Goal: Transaction & Acquisition: Purchase product/service

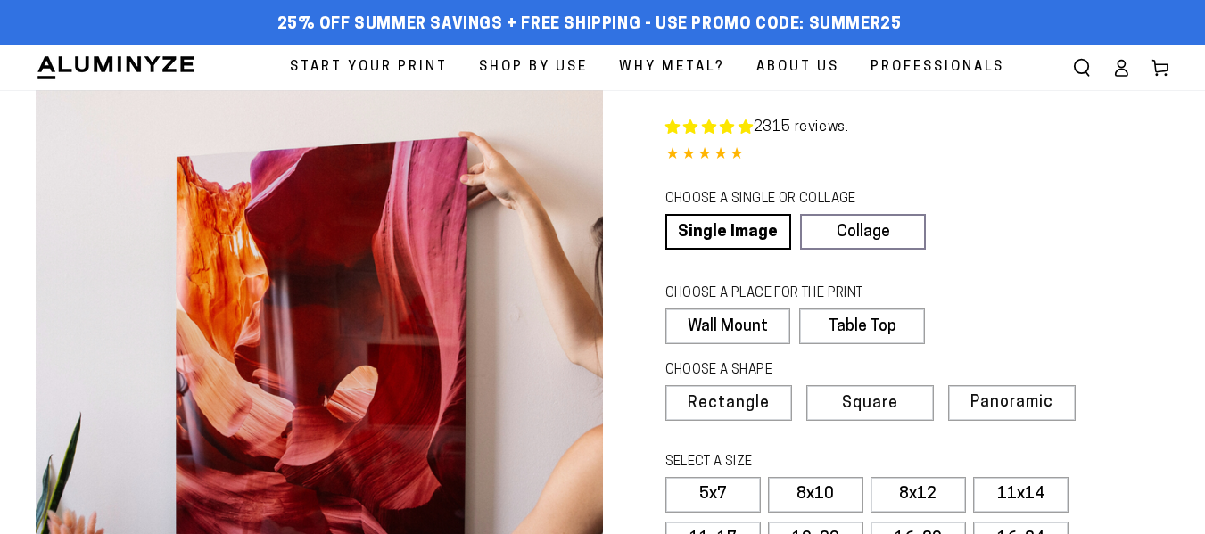
select select "**********"
click at [1120, 70] on icon at bounding box center [1122, 72] width 12 height 7
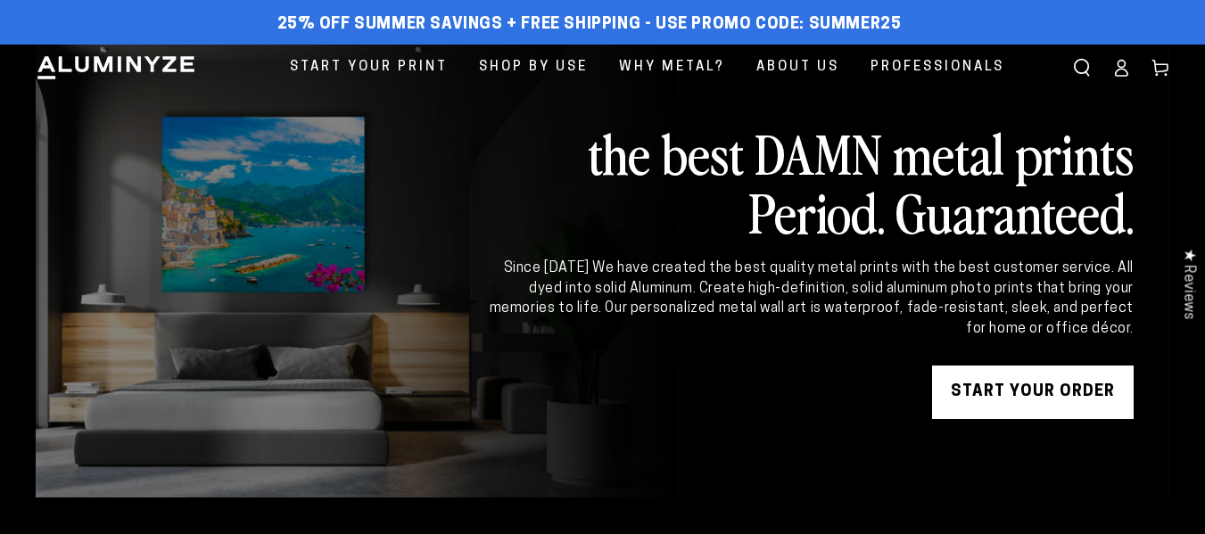
click at [1124, 70] on icon at bounding box center [1121, 68] width 18 height 18
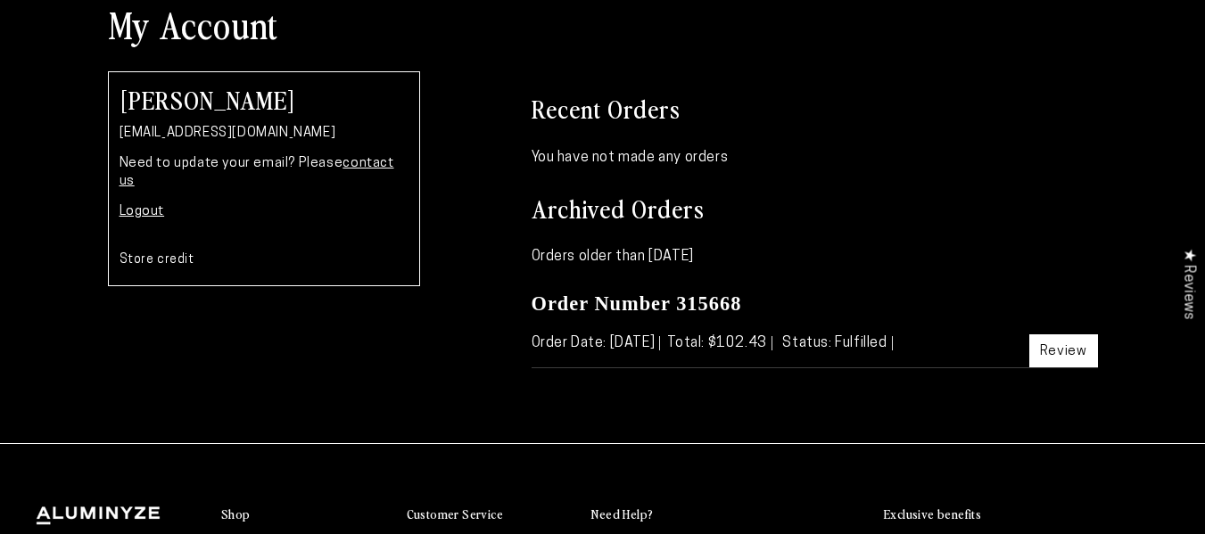
scroll to position [178, 0]
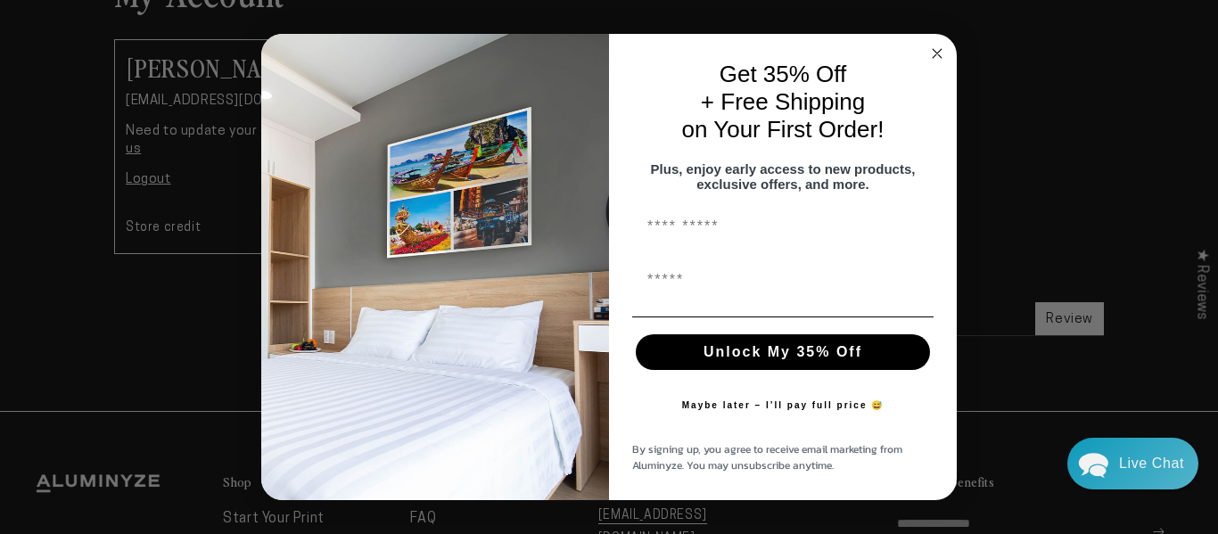
click at [937, 47] on circle "Close dialog" at bounding box center [937, 53] width 21 height 21
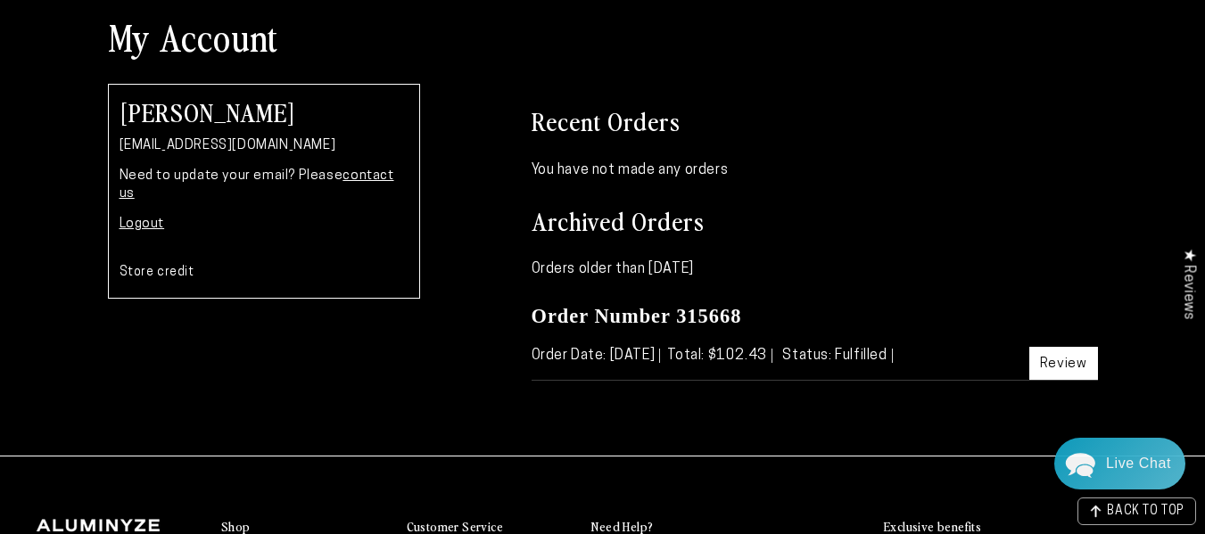
scroll to position [89, 0]
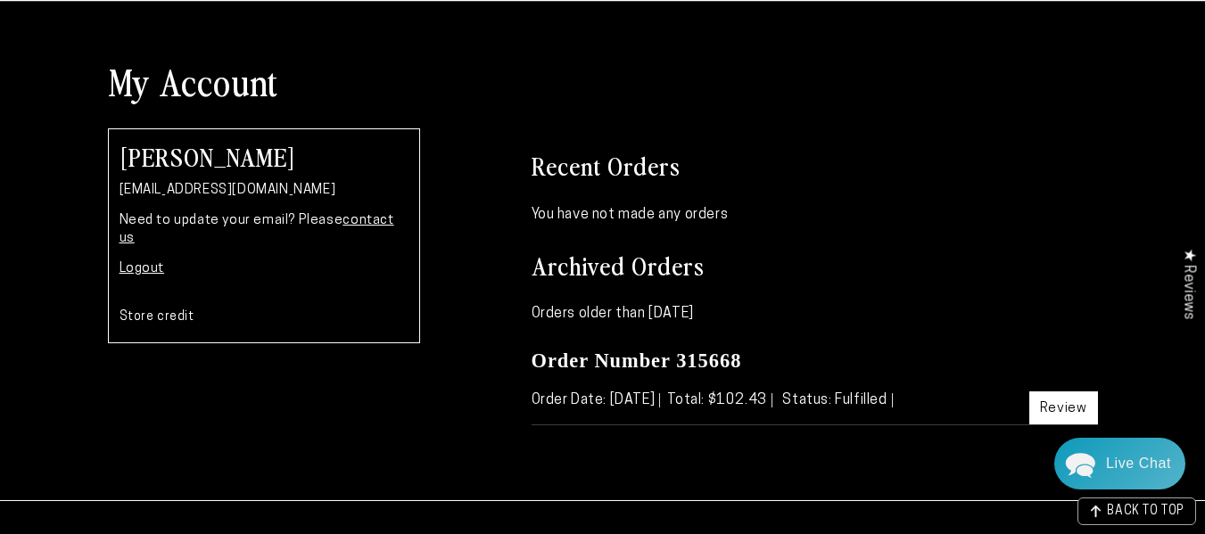
click at [1059, 408] on link "Review" at bounding box center [1063, 407] width 69 height 33
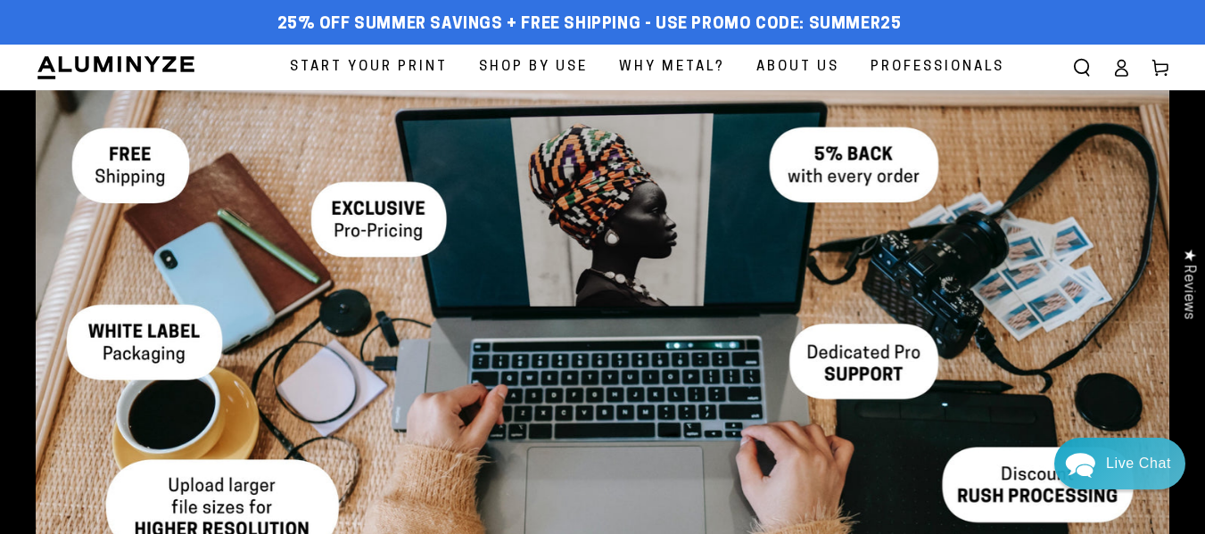
click at [1117, 75] on icon at bounding box center [1121, 68] width 18 height 18
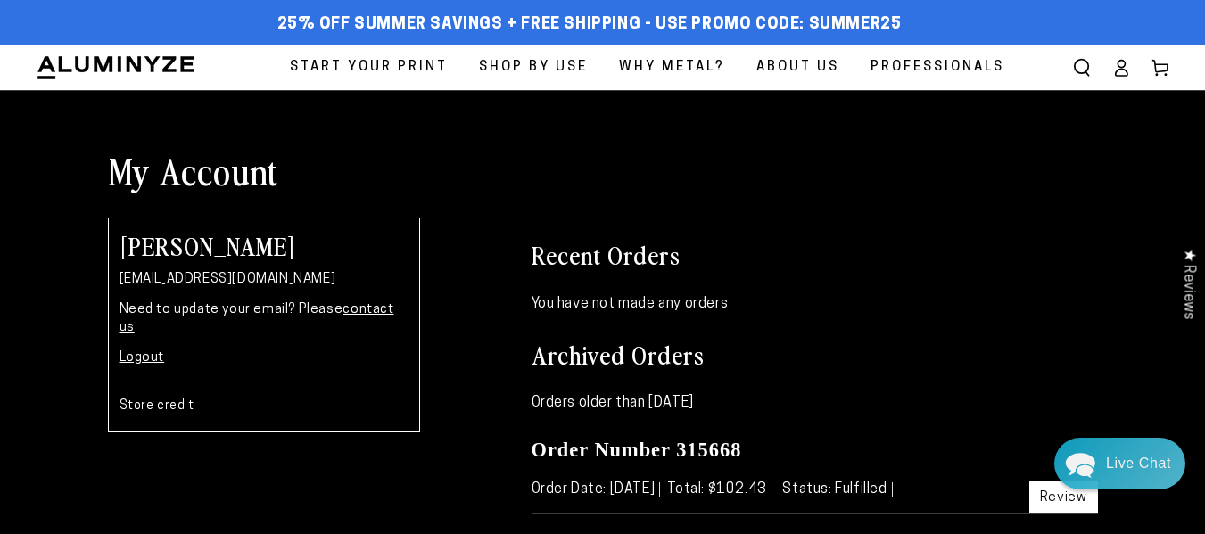
click at [403, 67] on span "Start Your Print" at bounding box center [369, 67] width 158 height 24
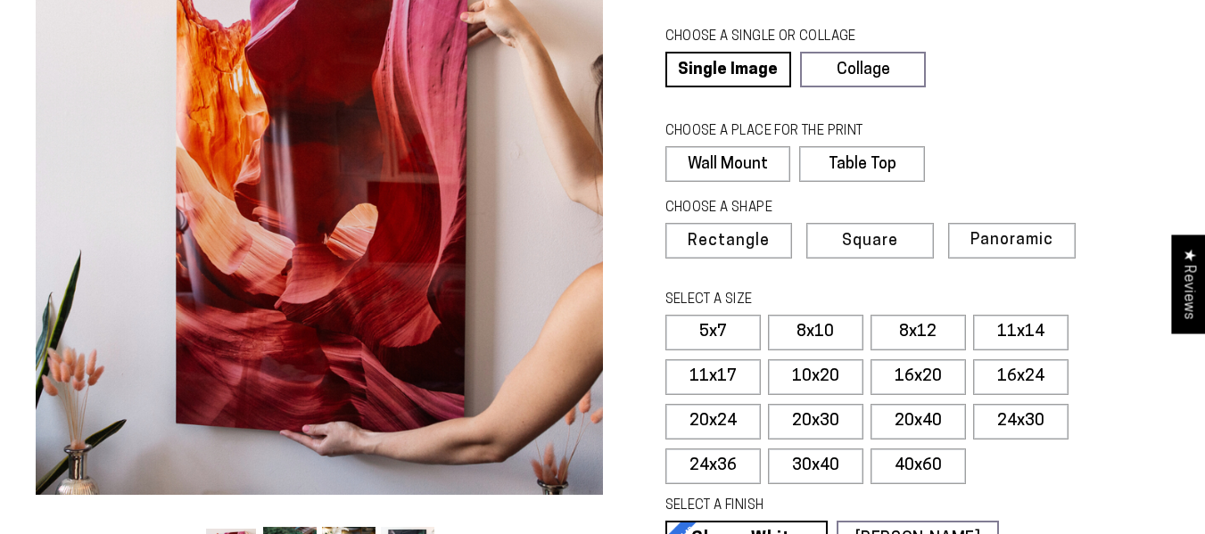
select select "**********"
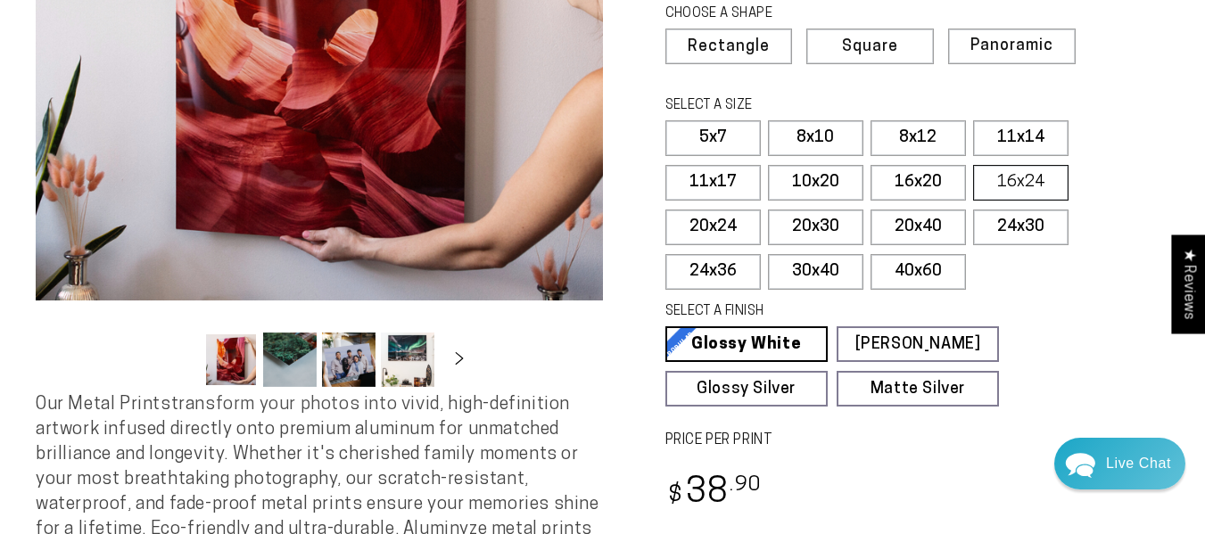
click at [1018, 178] on label "16x24" at bounding box center [1020, 183] width 95 height 36
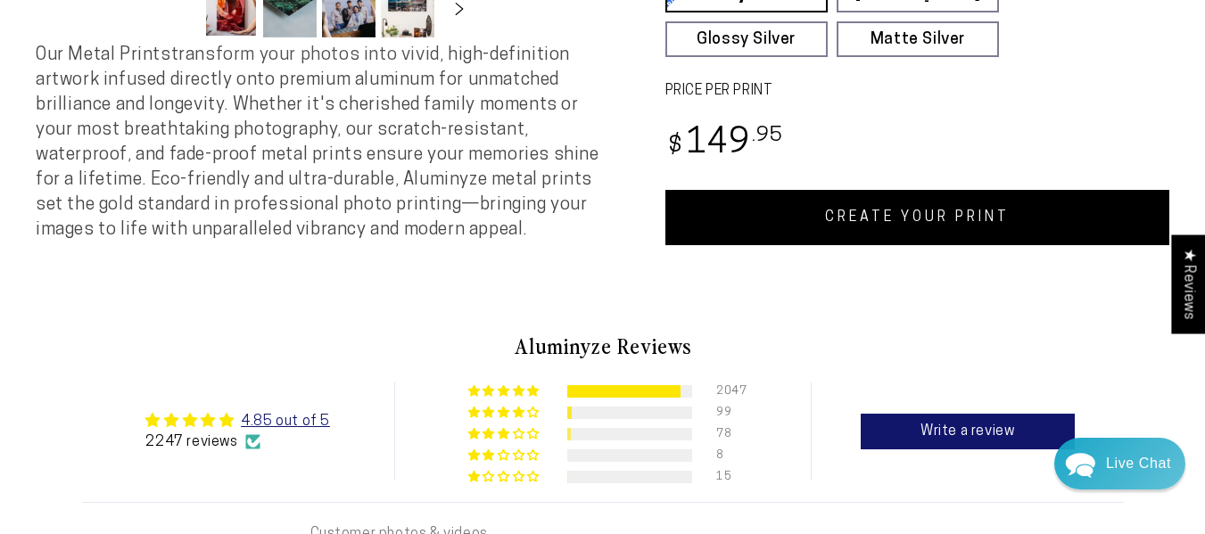
scroll to position [713, 0]
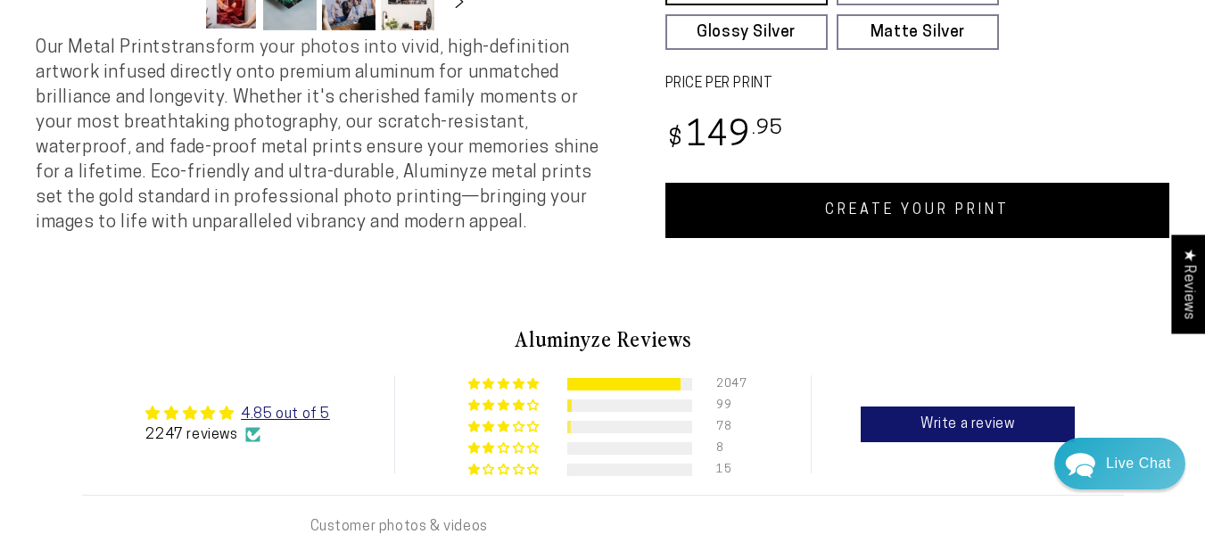
click at [895, 209] on link "CREATE YOUR PRINT" at bounding box center [917, 210] width 505 height 55
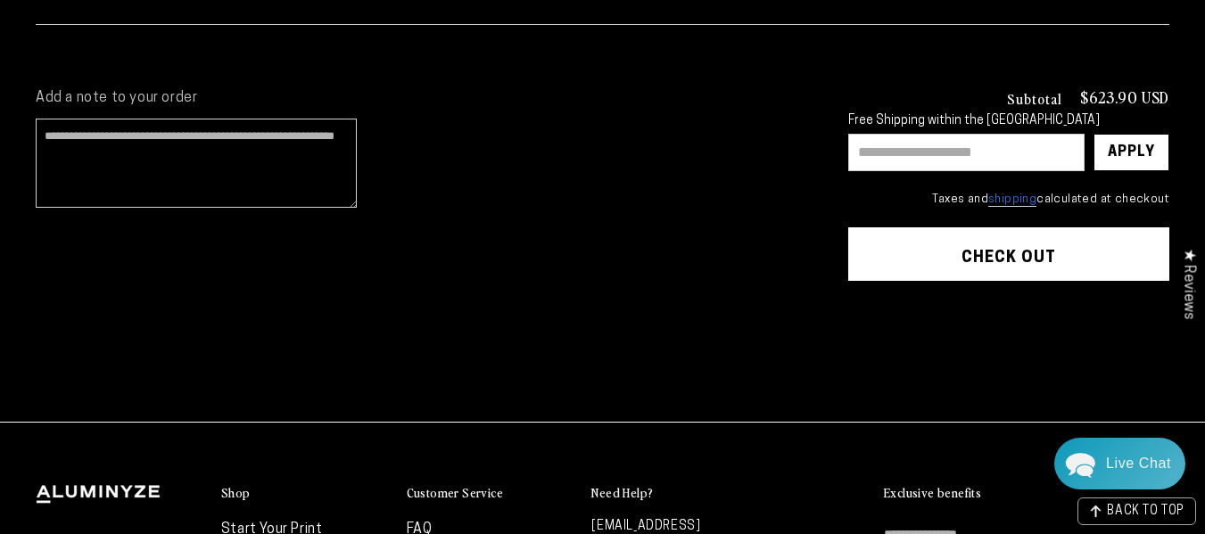
scroll to position [535, 0]
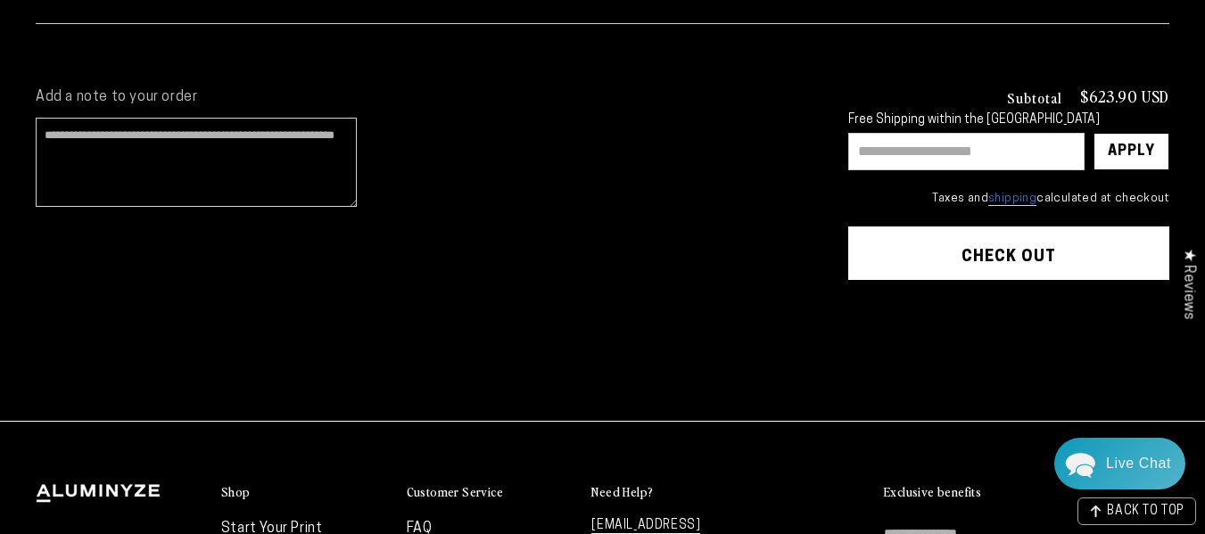
click at [929, 154] on input "text" at bounding box center [966, 151] width 236 height 37
type input "********"
click at [1136, 149] on div "Apply" at bounding box center [1131, 152] width 47 height 36
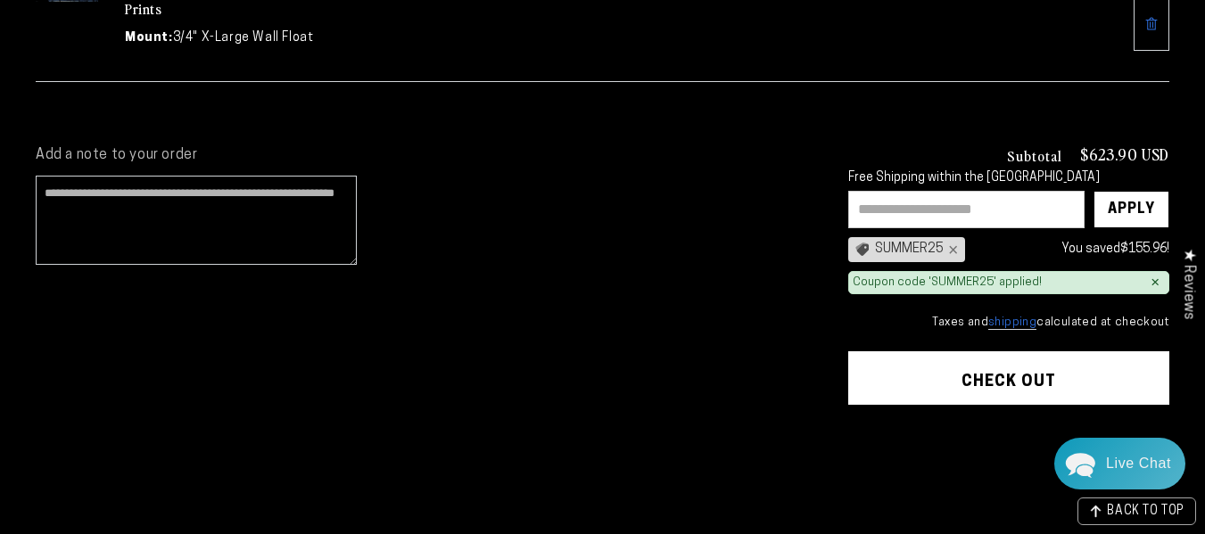
scroll to position [446, 0]
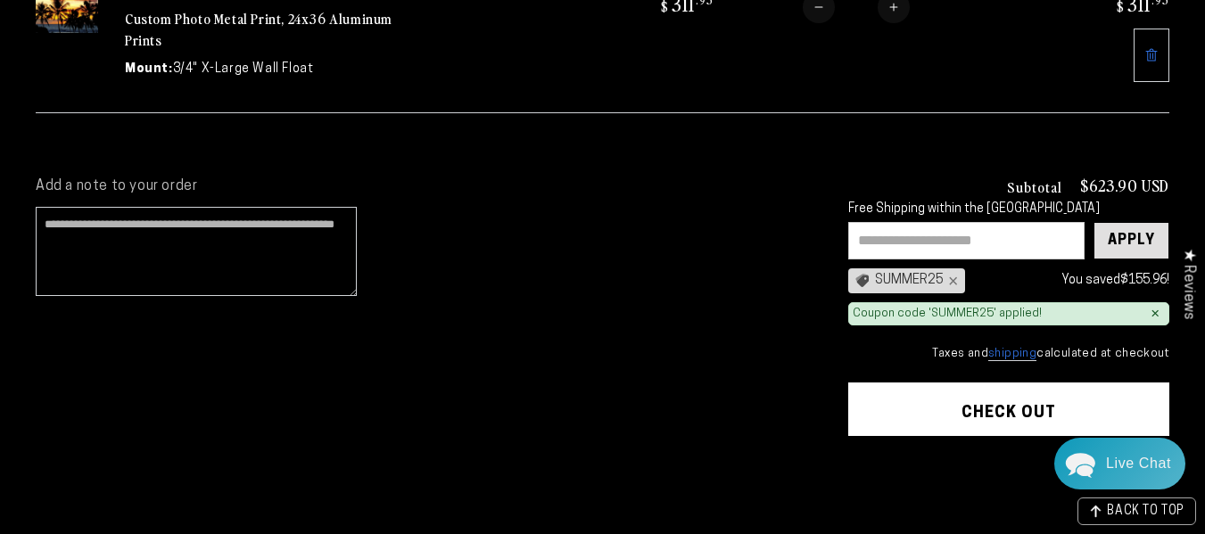
click at [1128, 234] on div "Apply" at bounding box center [1131, 241] width 47 height 36
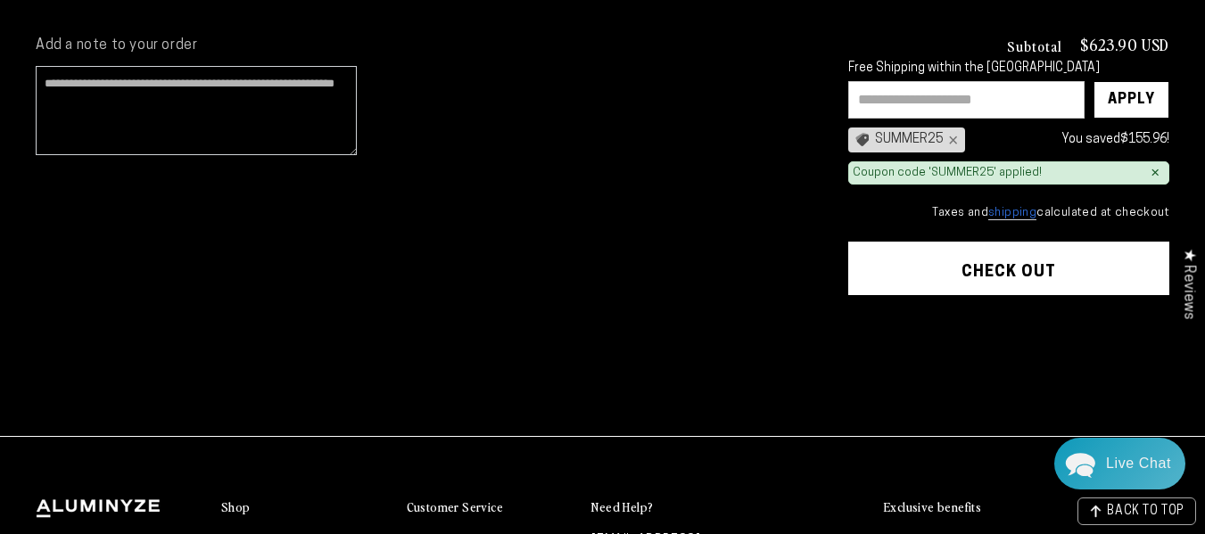
scroll to position [624, 0]
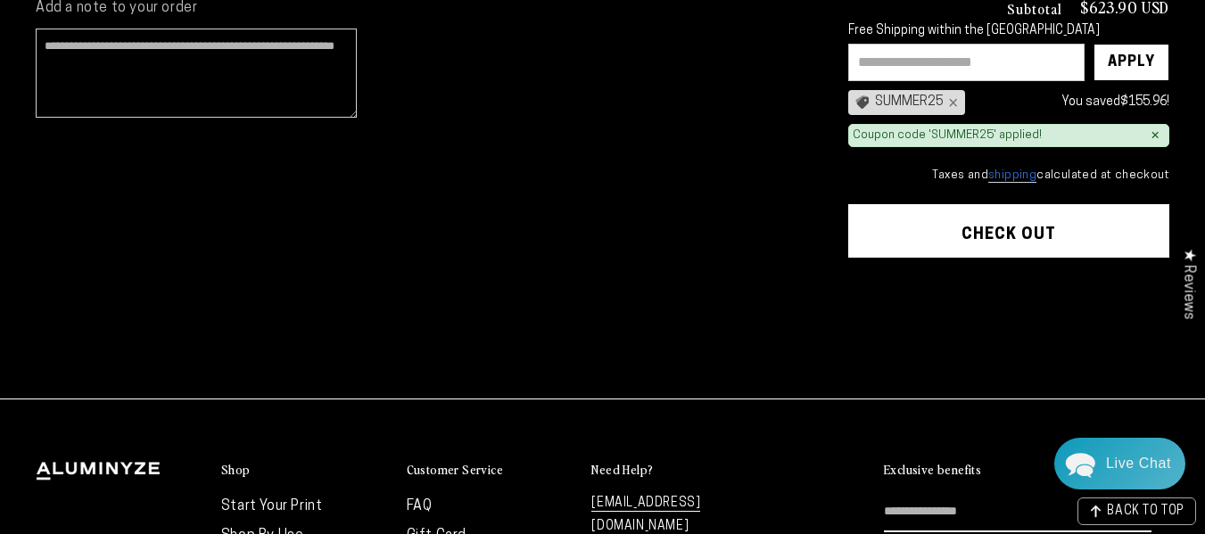
click at [1006, 230] on button "Check out" at bounding box center [1008, 231] width 321 height 54
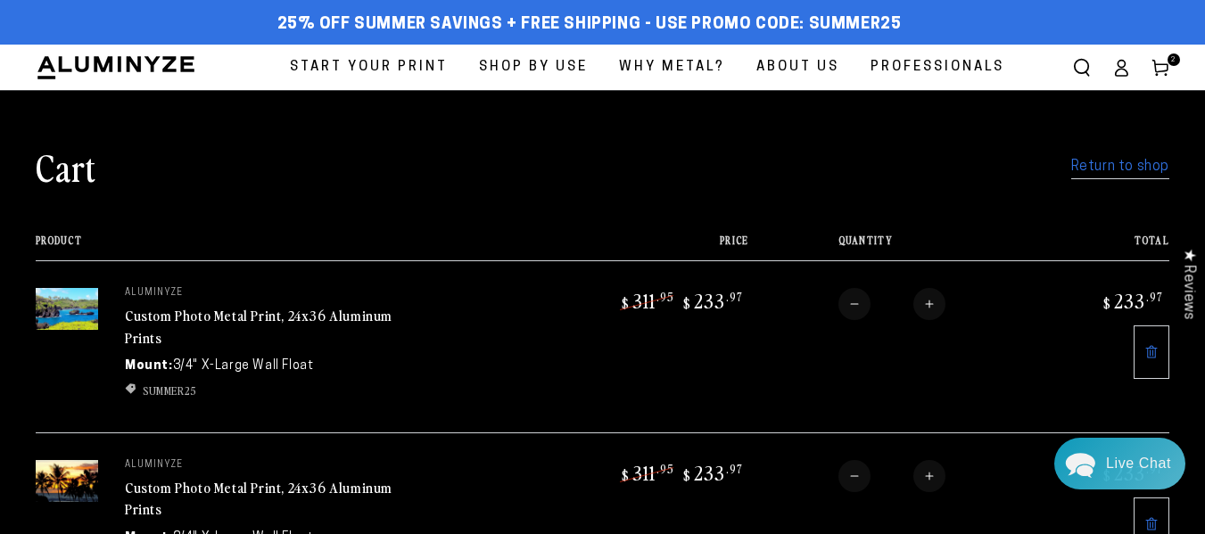
click at [1098, 171] on link "Return to shop" at bounding box center [1120, 167] width 98 height 26
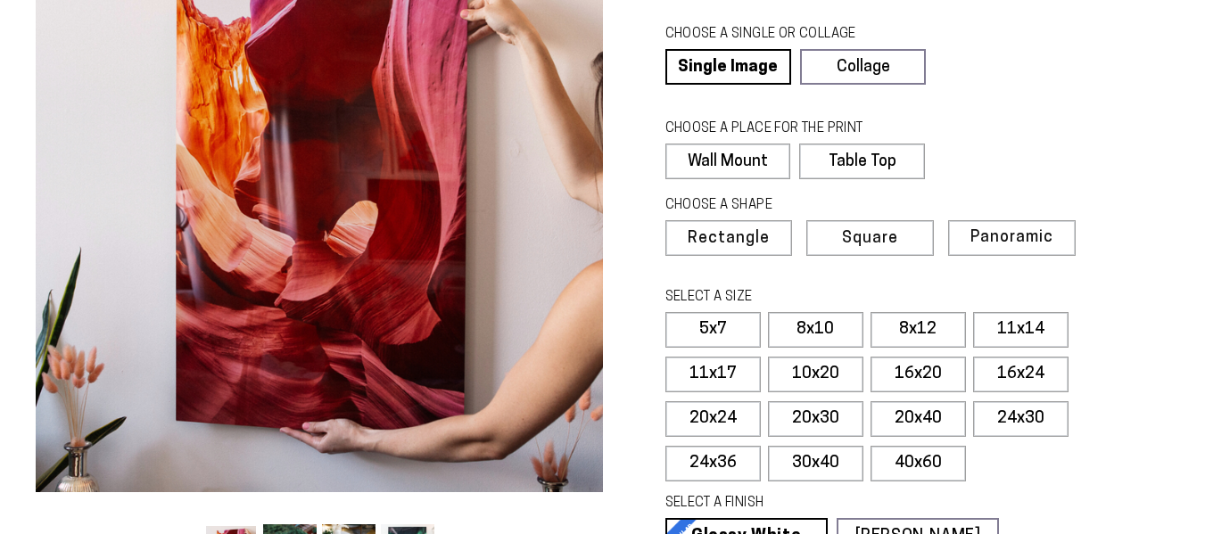
scroll to position [357, 0]
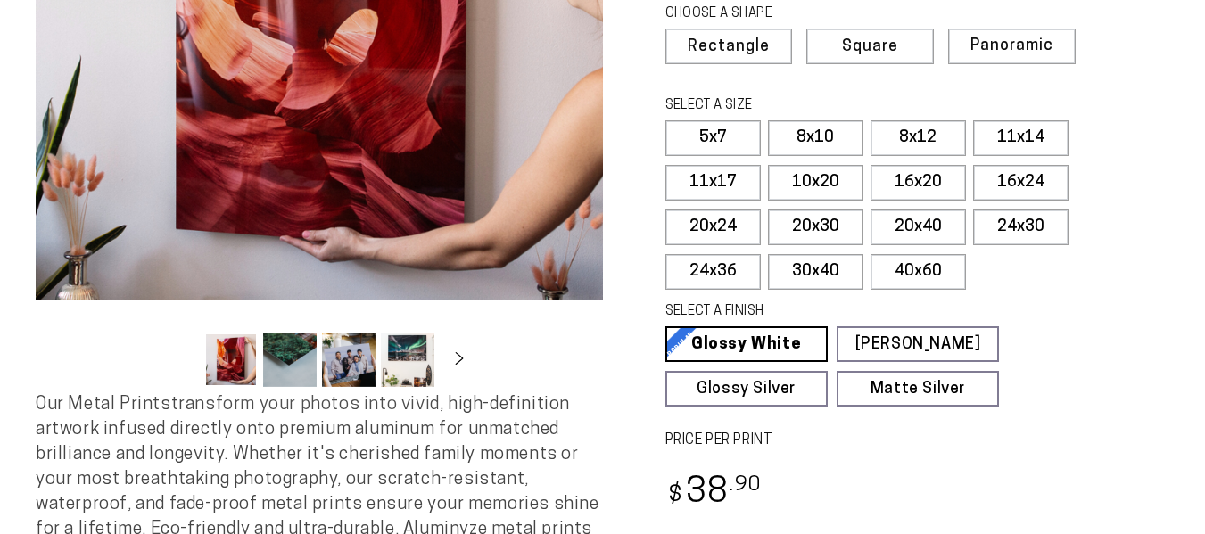
select select "**********"
click at [720, 263] on label "24x36" at bounding box center [712, 272] width 95 height 36
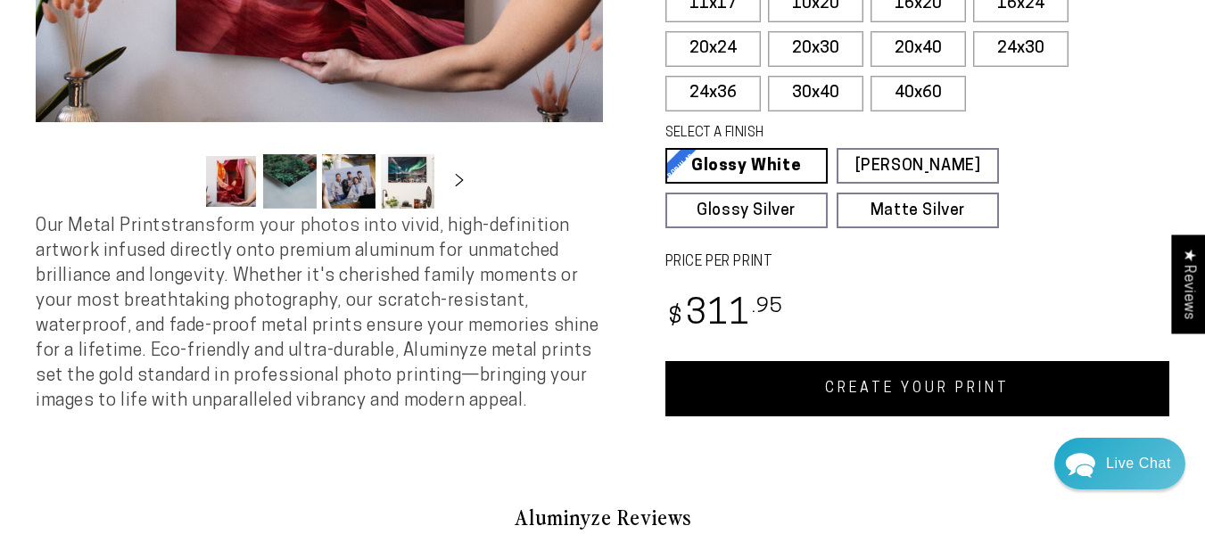
scroll to position [624, 0]
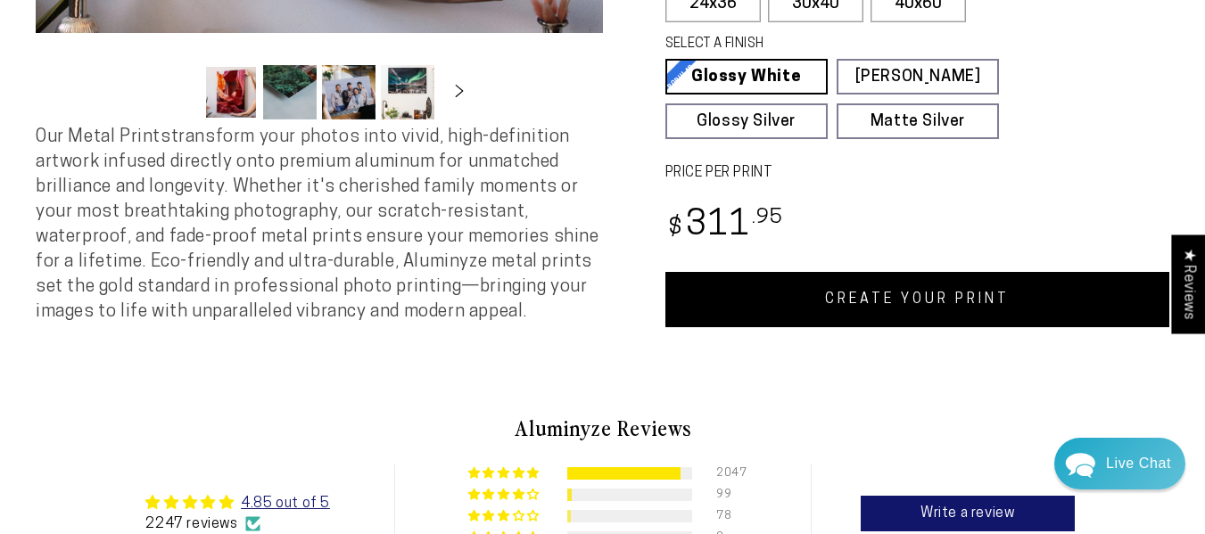
click at [832, 285] on link "CREATE YOUR PRINT" at bounding box center [917, 299] width 505 height 55
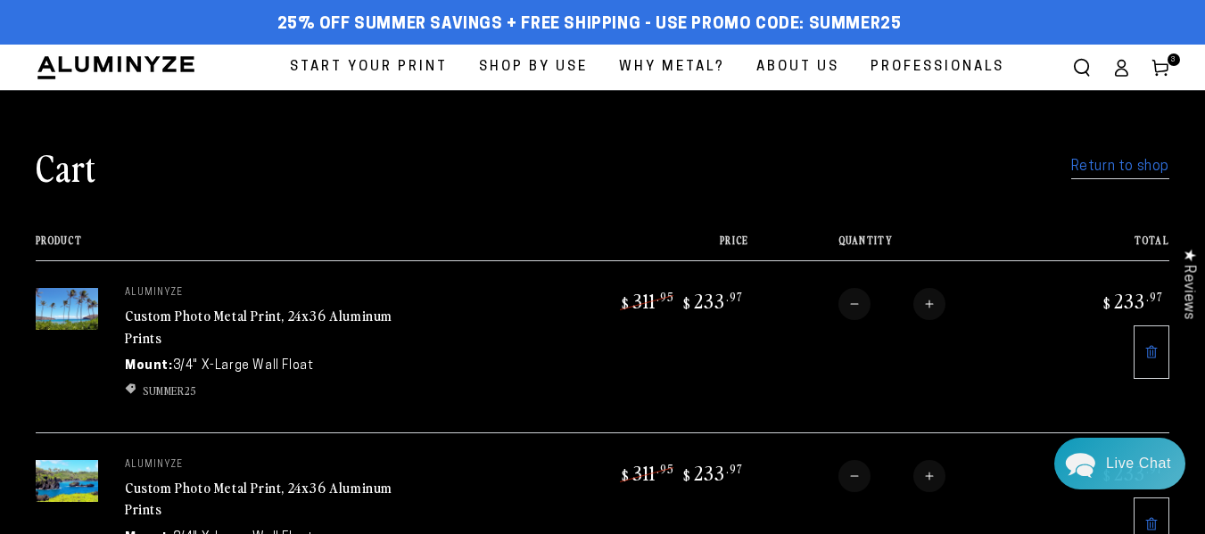
click at [1100, 167] on link "Return to shop" at bounding box center [1120, 167] width 98 height 26
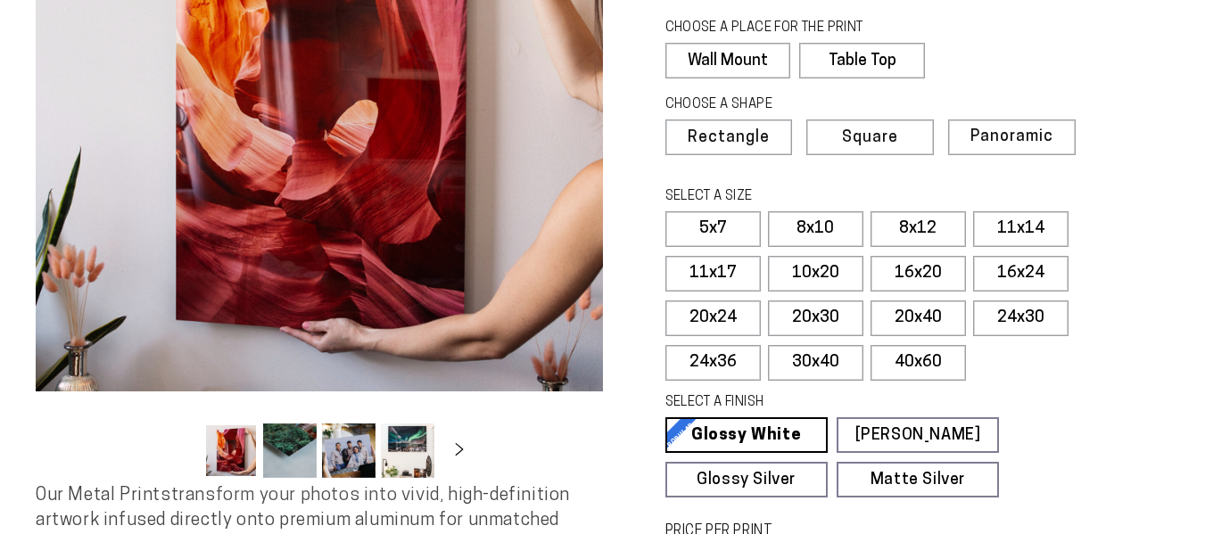
select select "**********"
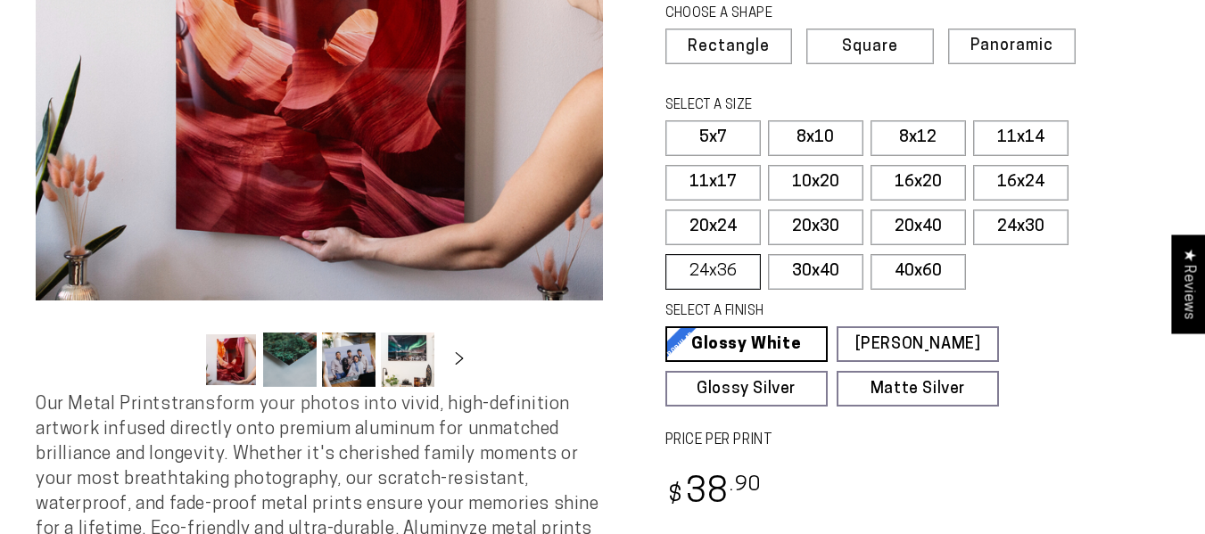
click at [713, 268] on label "24x36" at bounding box center [712, 272] width 95 height 36
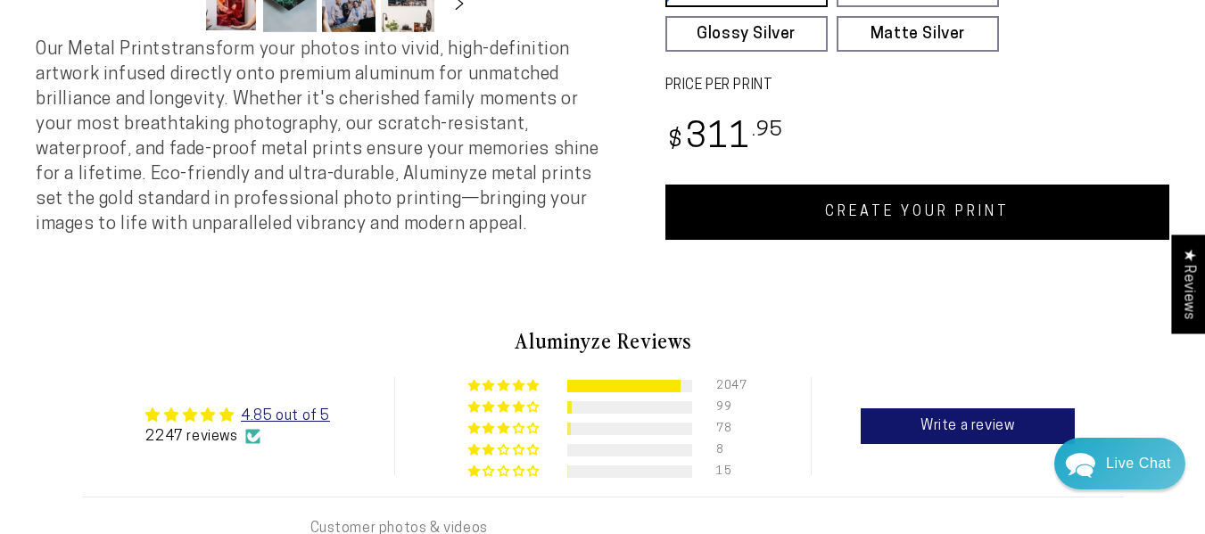
scroll to position [713, 0]
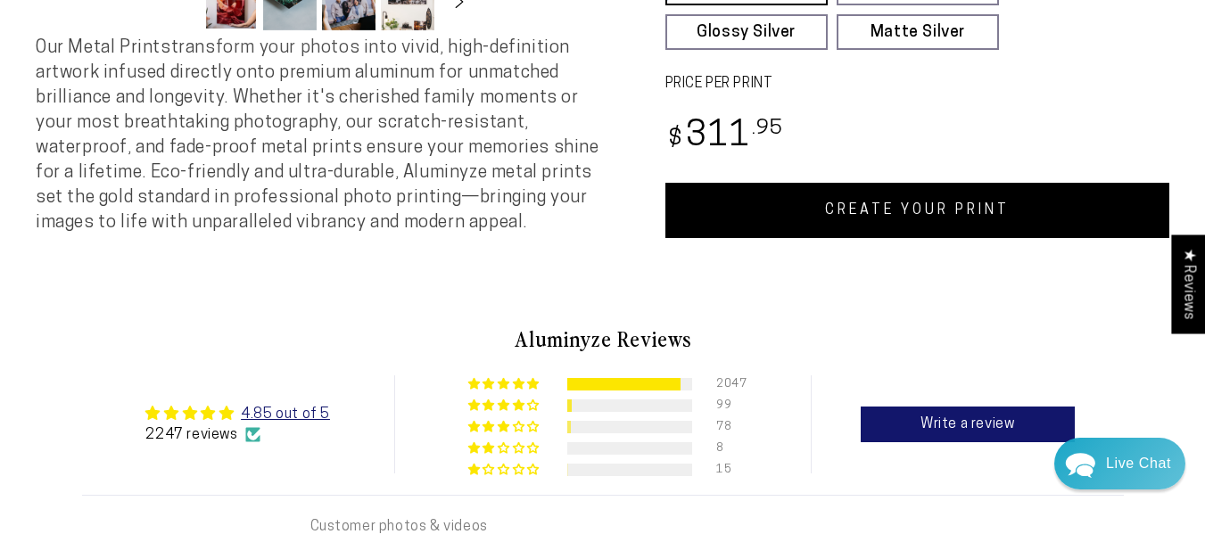
click at [869, 211] on link "CREATE YOUR PRINT" at bounding box center [917, 210] width 505 height 55
